Goal: Transaction & Acquisition: Purchase product/service

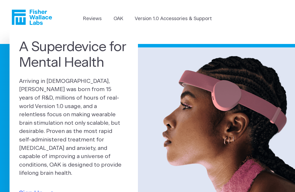
scroll to position [1, 0]
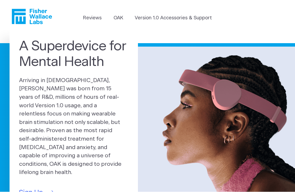
click at [182, 17] on link "Version 1.0 Accessories & Support" at bounding box center [173, 18] width 77 height 7
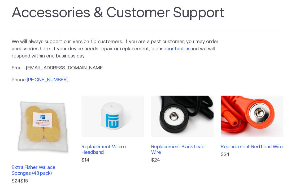
scroll to position [49, 0]
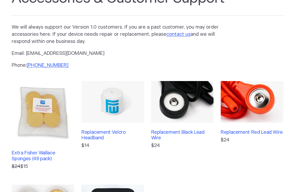
click at [125, 128] on link "Replacement Velcro Headband $14" at bounding box center [112, 125] width 63 height 89
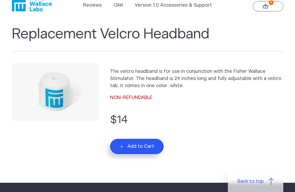
scroll to position [15, 0]
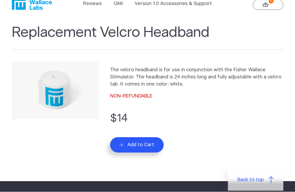
click at [222, 133] on form "$14 Add to Cart" at bounding box center [196, 132] width 173 height 42
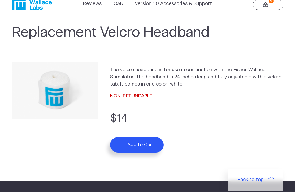
click at [152, 142] on span "Add to Cart" at bounding box center [140, 145] width 27 height 6
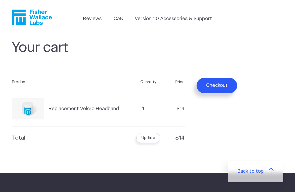
click at [221, 90] on button "Checkout" at bounding box center [216, 85] width 41 height 15
